Goal: Information Seeking & Learning: Learn about a topic

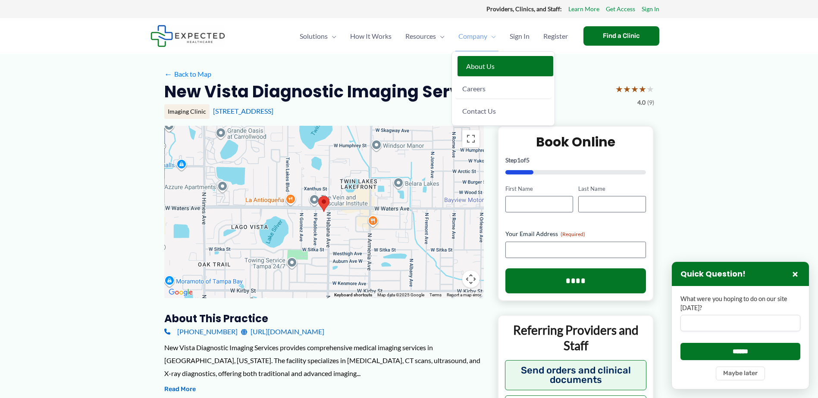
click at [489, 61] on link "About Us" at bounding box center [506, 66] width 96 height 21
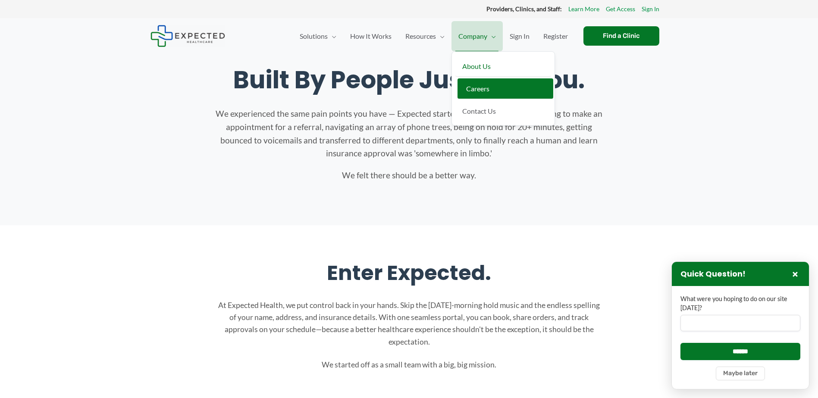
click at [474, 89] on span "Careers" at bounding box center [477, 89] width 23 height 8
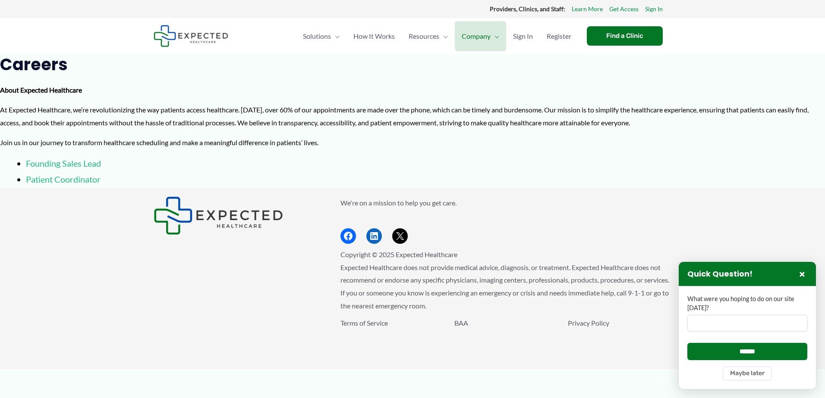
click at [58, 183] on link "Patient Coordinator" at bounding box center [63, 179] width 75 height 10
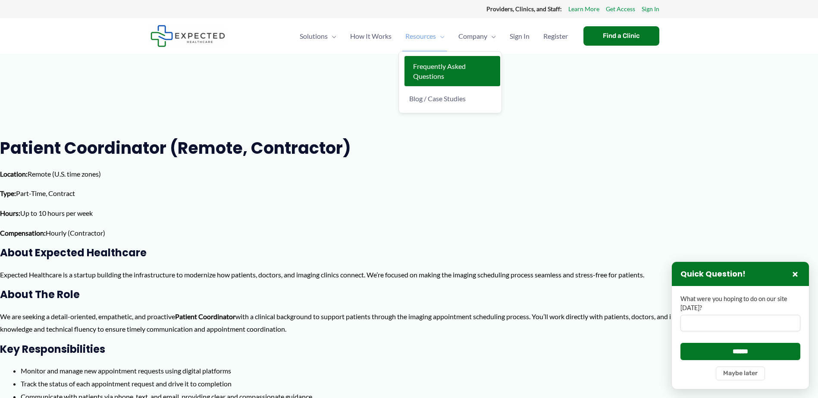
click at [433, 65] on span "Frequently Asked Questions" at bounding box center [439, 71] width 53 height 18
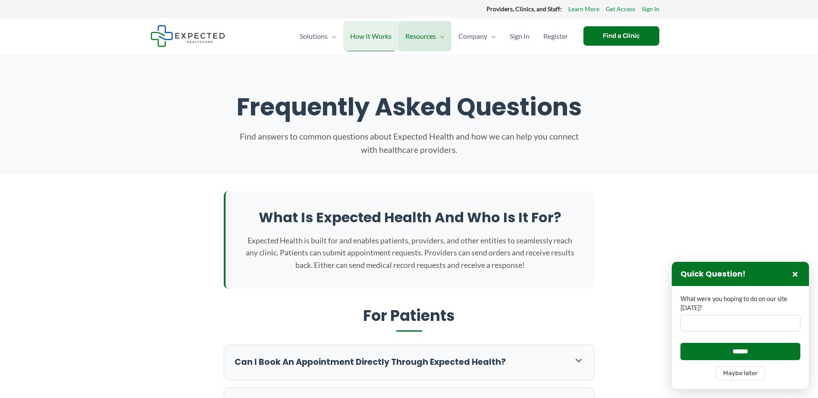
click at [360, 41] on span "How It Works" at bounding box center [370, 36] width 41 height 30
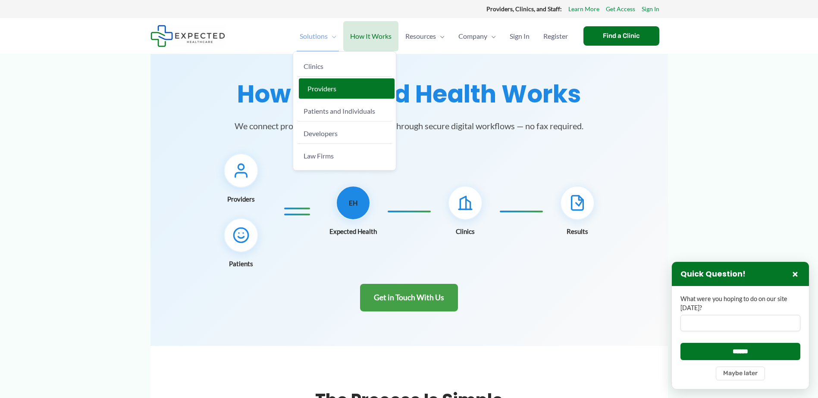
click at [309, 80] on link "Providers" at bounding box center [347, 88] width 96 height 21
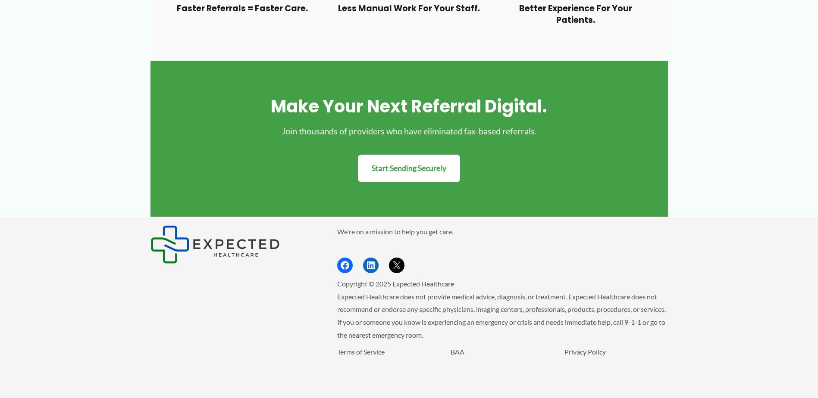
scroll to position [813, 0]
